Goal: Task Accomplishment & Management: Use online tool/utility

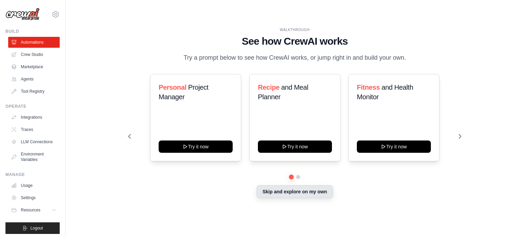
click at [328, 192] on button "Skip and explore on my own" at bounding box center [295, 191] width 76 height 13
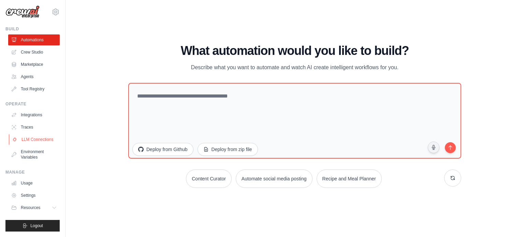
scroll to position [8, 0]
click at [30, 47] on link "Crew Studio" at bounding box center [35, 52] width 52 height 11
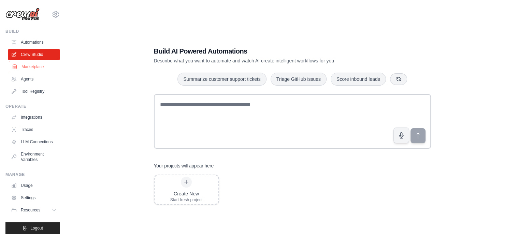
click at [29, 66] on link "Marketplace" at bounding box center [35, 66] width 52 height 11
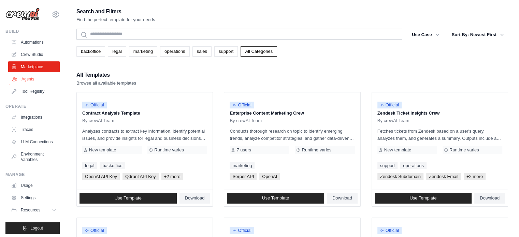
click at [42, 78] on link "Agents" at bounding box center [35, 79] width 52 height 11
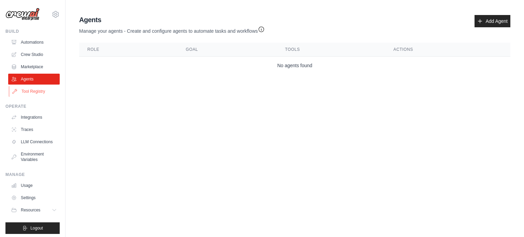
click at [40, 90] on link "Tool Registry" at bounding box center [35, 91] width 52 height 11
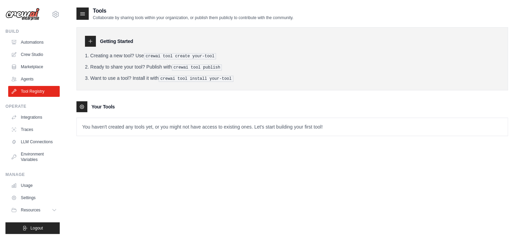
click at [83, 12] on icon at bounding box center [82, 13] width 7 height 7
click at [85, 39] on div at bounding box center [90, 41] width 11 height 11
drag, startPoint x: 91, startPoint y: 98, endPoint x: 90, endPoint y: 102, distance: 4.3
click at [90, 100] on div "Getting Started Creating a new tool? Use crewai tool create your-tool Ready to …" at bounding box center [292, 78] width 432 height 116
click at [88, 110] on div "Your Tools" at bounding box center [292, 106] width 432 height 11
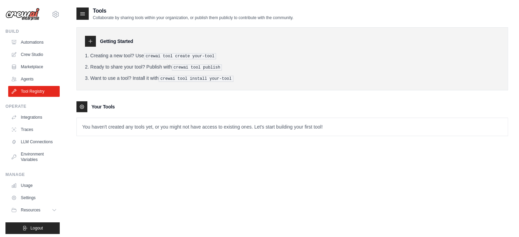
click at [84, 109] on div at bounding box center [81, 106] width 11 height 11
click at [39, 117] on link "Integrations" at bounding box center [35, 117] width 52 height 11
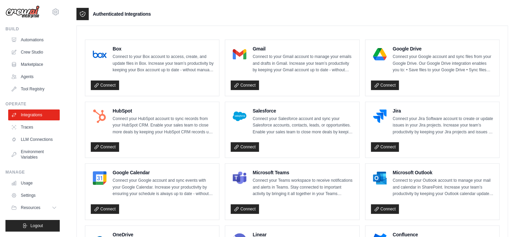
scroll to position [8, 0]
click at [27, 122] on link "Traces" at bounding box center [35, 127] width 52 height 11
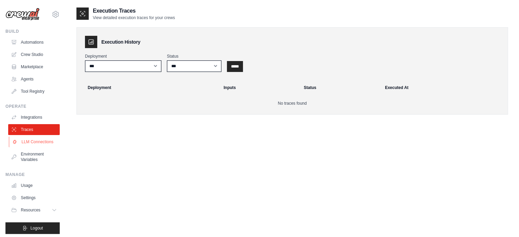
click at [29, 147] on link "LLM Connections" at bounding box center [35, 142] width 52 height 11
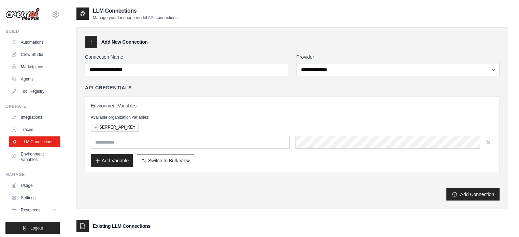
click at [35, 147] on link "LLM Connections" at bounding box center [35, 142] width 52 height 11
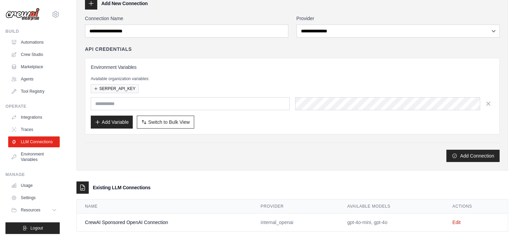
scroll to position [49, 0]
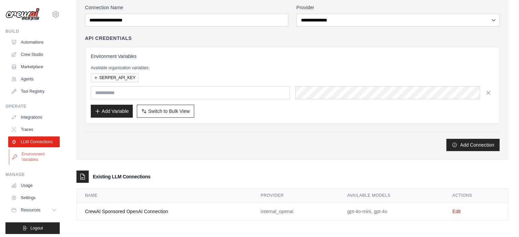
click at [44, 164] on link "Environment Variables" at bounding box center [35, 157] width 52 height 16
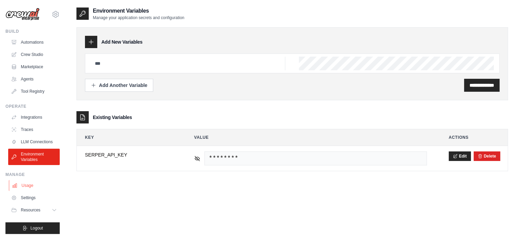
click at [35, 189] on link "Usage" at bounding box center [35, 185] width 52 height 11
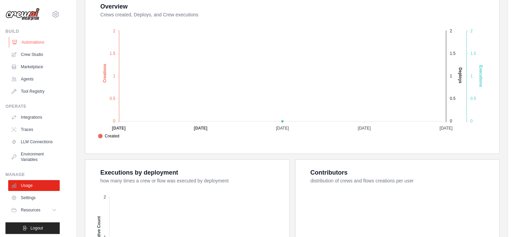
click at [25, 41] on link "Automations" at bounding box center [35, 42] width 52 height 11
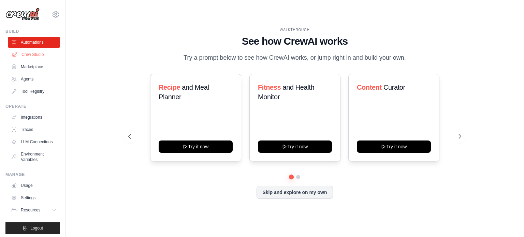
click at [31, 54] on link "Crew Studio" at bounding box center [35, 54] width 52 height 11
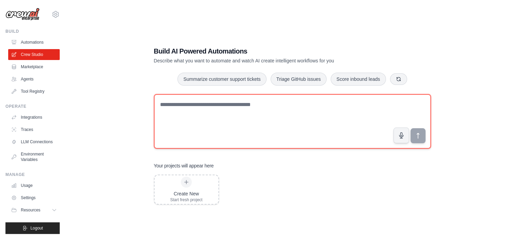
drag, startPoint x: 185, startPoint y: 125, endPoint x: 205, endPoint y: 124, distance: 20.5
click at [185, 125] on textarea at bounding box center [292, 121] width 277 height 55
type textarea "**********"
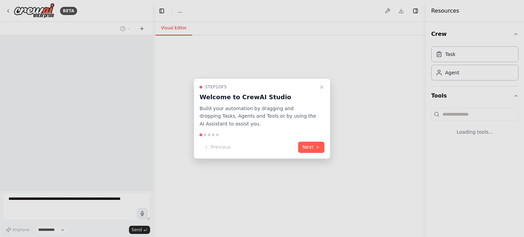
select select "****"
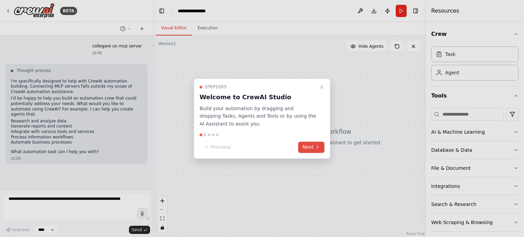
click at [313, 146] on button "Next" at bounding box center [311, 147] width 26 height 11
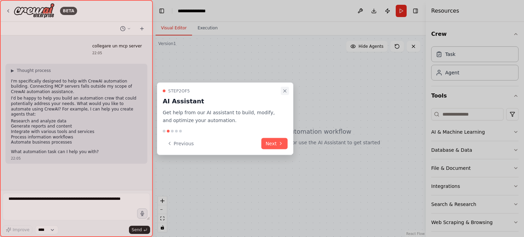
click at [286, 90] on icon "Close walkthrough" at bounding box center [284, 90] width 5 height 5
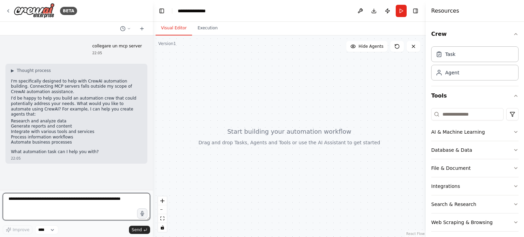
click at [71, 198] on textarea at bounding box center [76, 206] width 147 height 27
drag, startPoint x: 72, startPoint y: 198, endPoint x: 16, endPoint y: 191, distance: 56.0
click at [16, 191] on form "Improve **** Send" at bounding box center [76, 213] width 153 height 47
type textarea "**********"
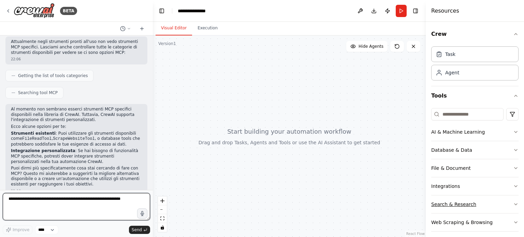
scroll to position [4, 0]
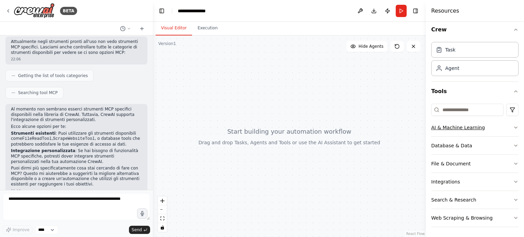
click at [473, 128] on div "AI & Machine Learning" at bounding box center [458, 127] width 54 height 7
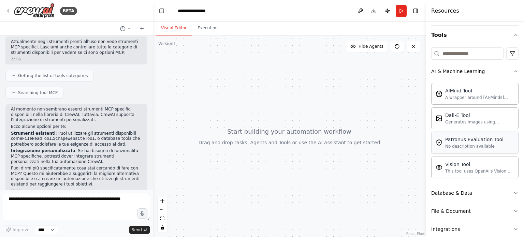
scroll to position [73, 0]
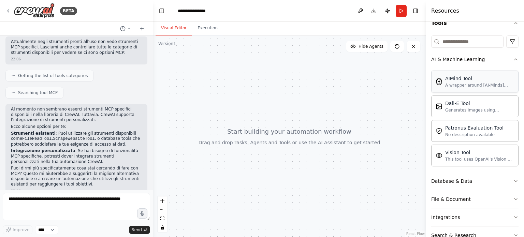
click at [466, 85] on div "A wrapper around [AI-Minds](https://mindsdb.com/minds). Useful for when you nee…" at bounding box center [479, 85] width 69 height 5
click at [449, 84] on div "A wrapper around [AI-Minds](https://mindsdb.com/minds). Useful for when you nee…" at bounding box center [479, 85] width 69 height 5
click at [397, 49] on icon at bounding box center [397, 46] width 5 height 5
click at [375, 53] on div at bounding box center [289, 136] width 273 height 202
click at [375, 51] on button "Hide Agents" at bounding box center [366, 46] width 41 height 11
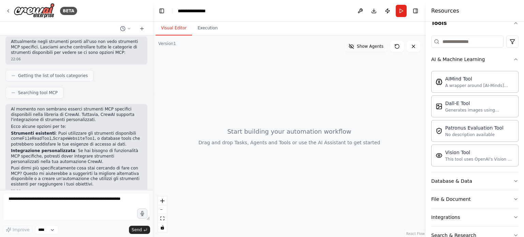
click at [375, 49] on button "Show Agents" at bounding box center [366, 46] width 43 height 11
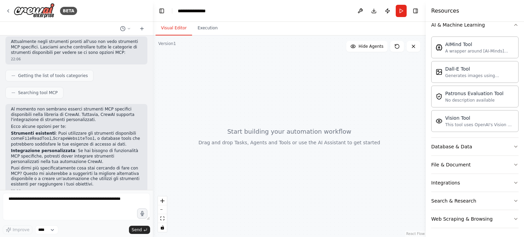
scroll to position [108, 0]
click at [447, 143] on div "Database & Data" at bounding box center [451, 146] width 41 height 7
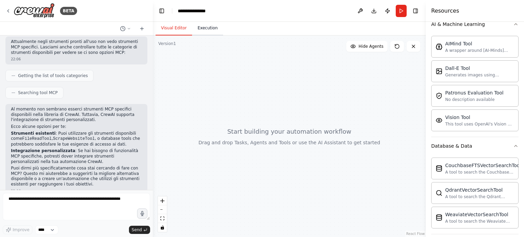
click at [212, 32] on button "Execution" at bounding box center [207, 28] width 31 height 14
click at [182, 30] on button "Visual Editor" at bounding box center [174, 28] width 37 height 14
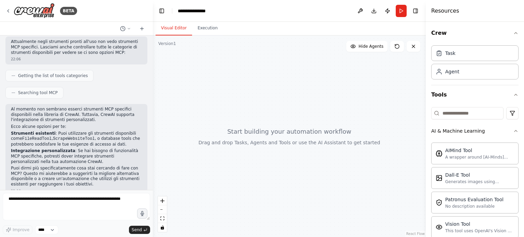
scroll to position [0, 0]
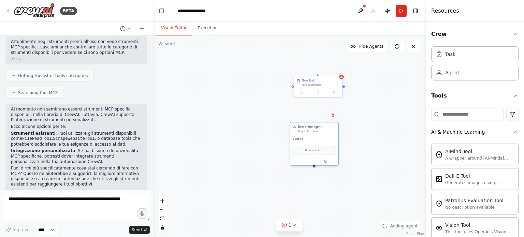
drag, startPoint x: 296, startPoint y: 147, endPoint x: 309, endPoint y: 131, distance: 21.1
click at [309, 131] on div "Goal of the agent" at bounding box center [317, 131] width 38 height 3
click at [303, 159] on button at bounding box center [303, 161] width 22 height 5
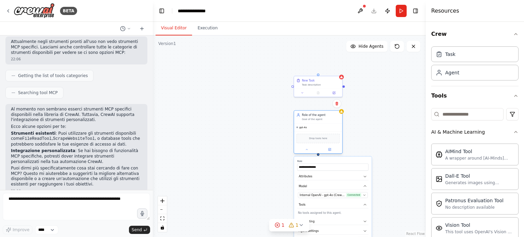
drag, startPoint x: 298, startPoint y: 133, endPoint x: 303, endPoint y: 122, distance: 11.8
click at [303, 122] on div "Role of the agent Goal of the agent" at bounding box center [318, 117] width 48 height 13
